Goal: Task Accomplishment & Management: Use online tool/utility

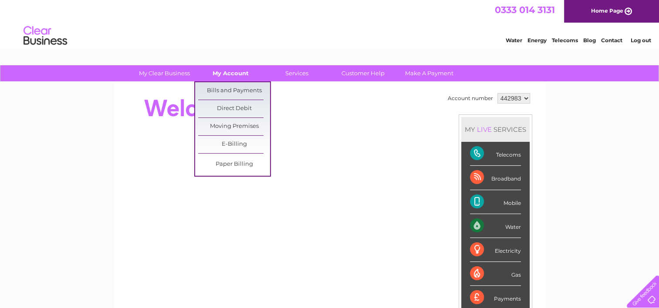
click at [224, 73] on link "My Account" at bounding box center [231, 73] width 72 height 16
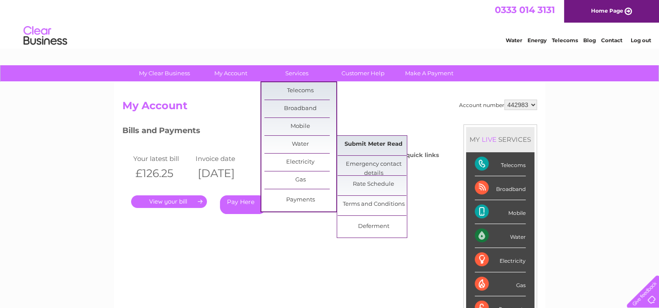
click at [386, 144] on link "Submit Meter Read" at bounding box center [374, 144] width 72 height 17
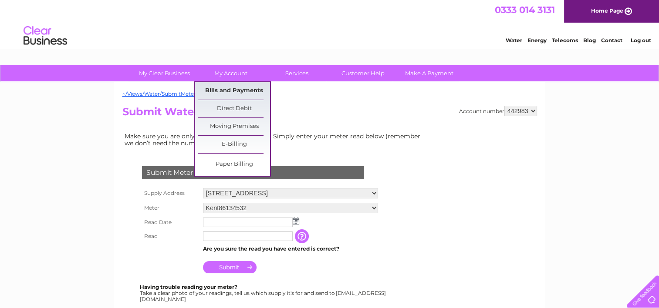
click at [230, 92] on link "Bills and Payments" at bounding box center [234, 90] width 72 height 17
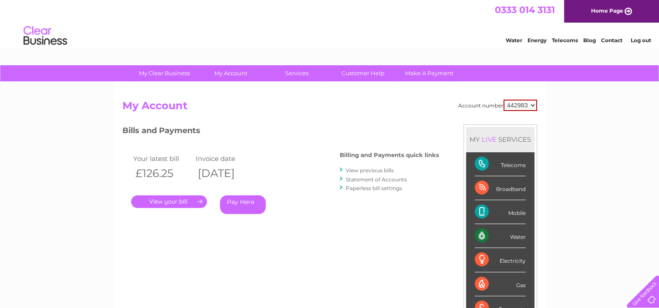
click at [171, 199] on link "." at bounding box center [169, 202] width 76 height 13
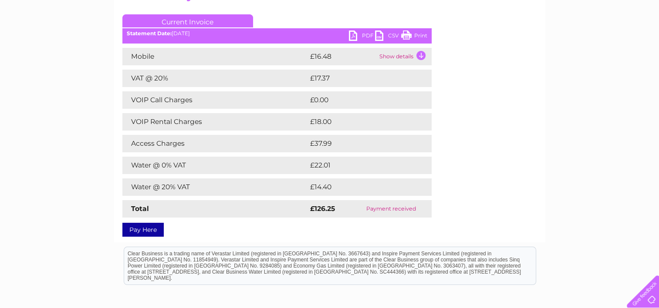
scroll to position [111, 0]
click at [358, 34] on link "PDF" at bounding box center [362, 36] width 26 height 13
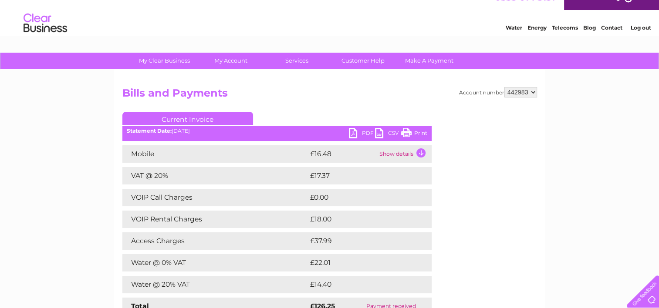
scroll to position [0, 0]
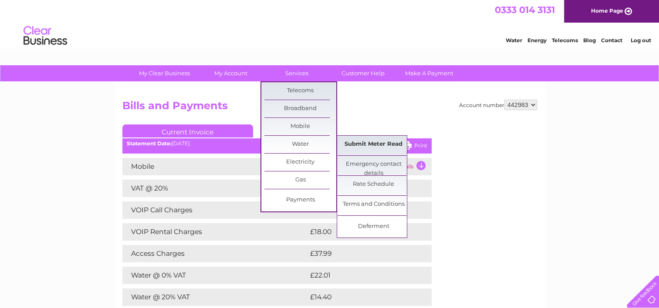
click at [375, 143] on link "Submit Meter Read" at bounding box center [374, 144] width 72 height 17
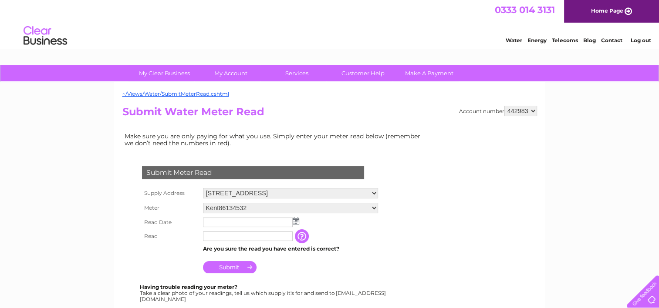
click at [294, 219] on img at bounding box center [296, 221] width 7 height 7
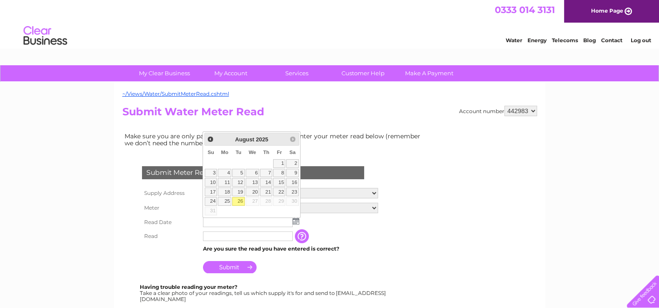
click at [239, 200] on link "26" at bounding box center [238, 201] width 12 height 9
type input "[DATE]"
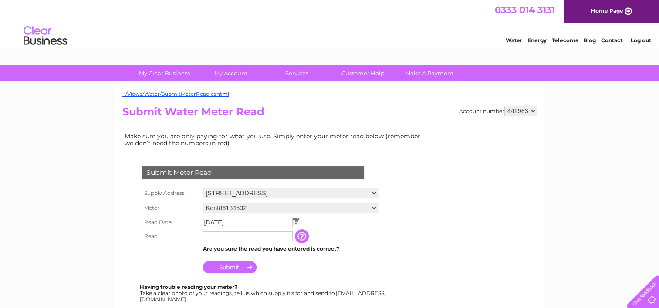
click at [225, 236] on input "text" at bounding box center [248, 237] width 90 height 10
type input "2112"
click at [231, 267] on input "Submit" at bounding box center [230, 267] width 54 height 12
